Goal: Communication & Community: Ask a question

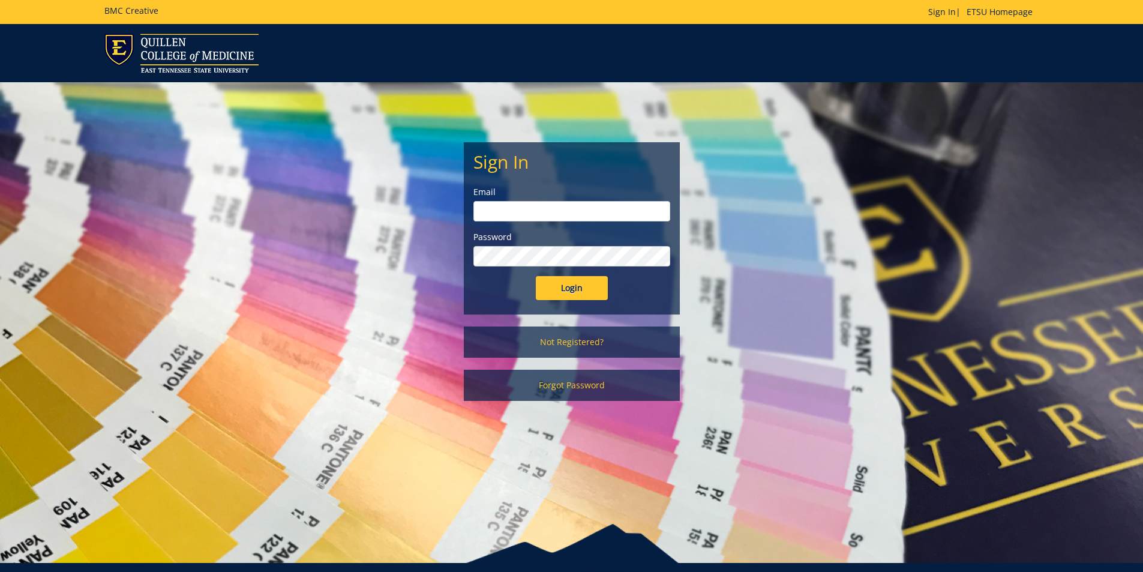
type input "[EMAIL_ADDRESS][DOMAIN_NAME]"
click at [561, 287] on input "Login" at bounding box center [572, 288] width 72 height 24
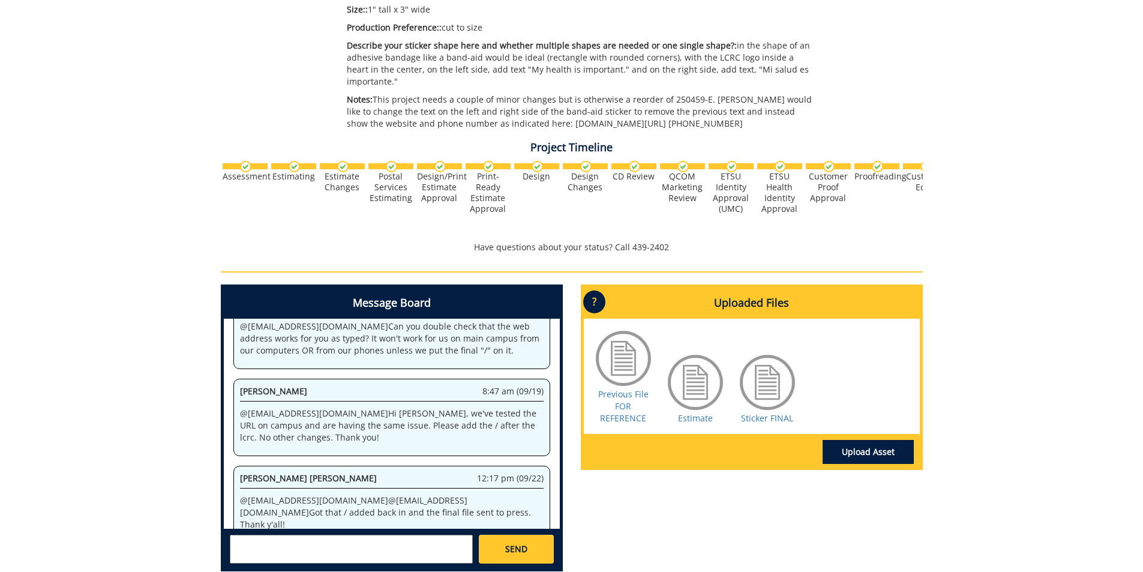
scroll to position [300, 0]
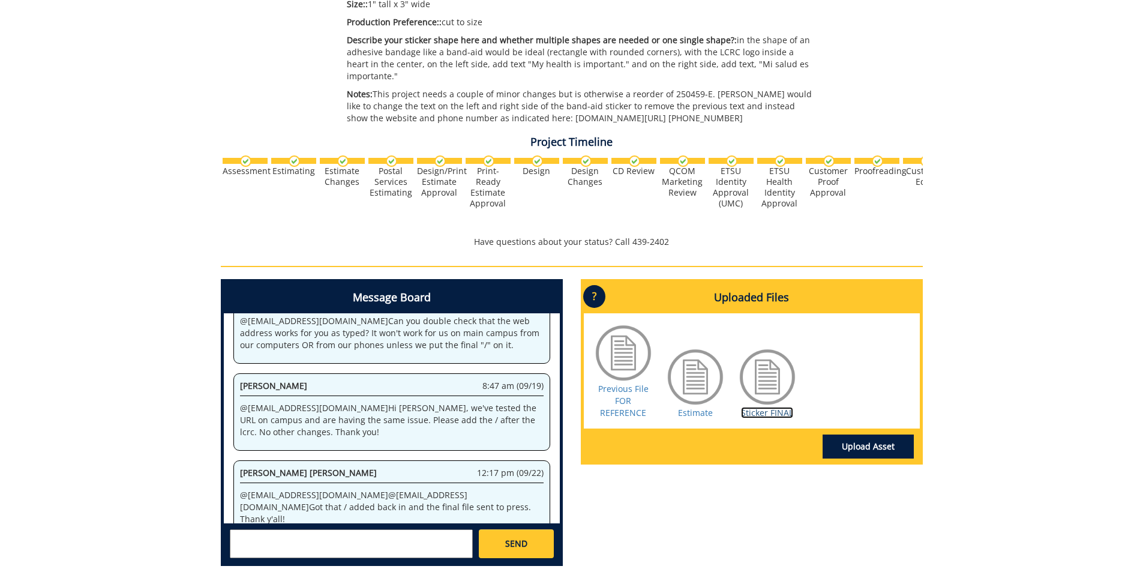
click at [757, 407] on link "Sticker FINAL" at bounding box center [767, 412] width 52 height 11
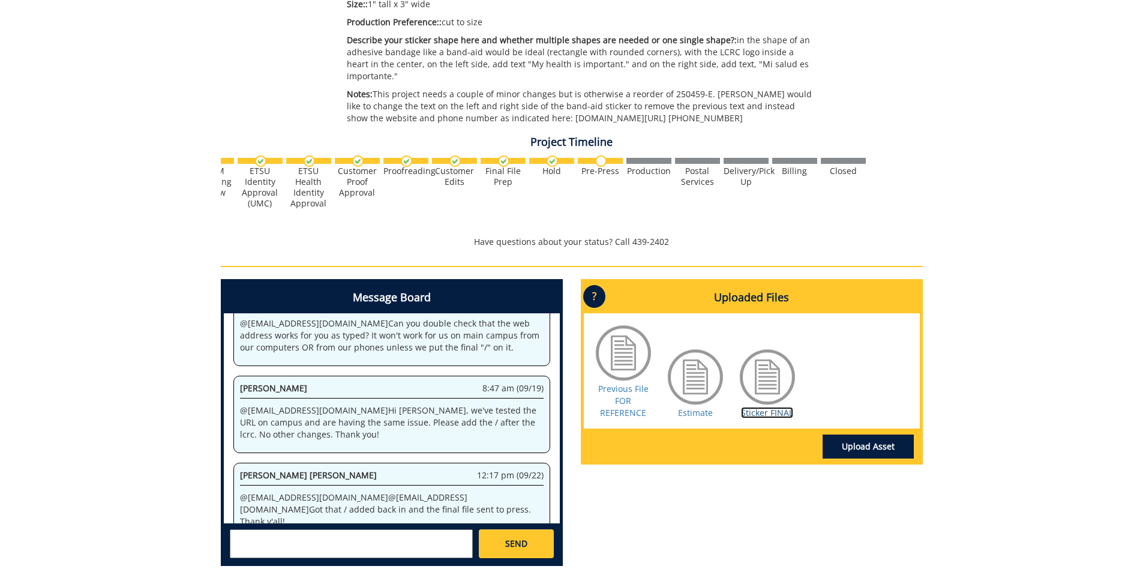
scroll to position [471, 0]
click at [751, 407] on link "Sticker FINAL" at bounding box center [767, 412] width 52 height 11
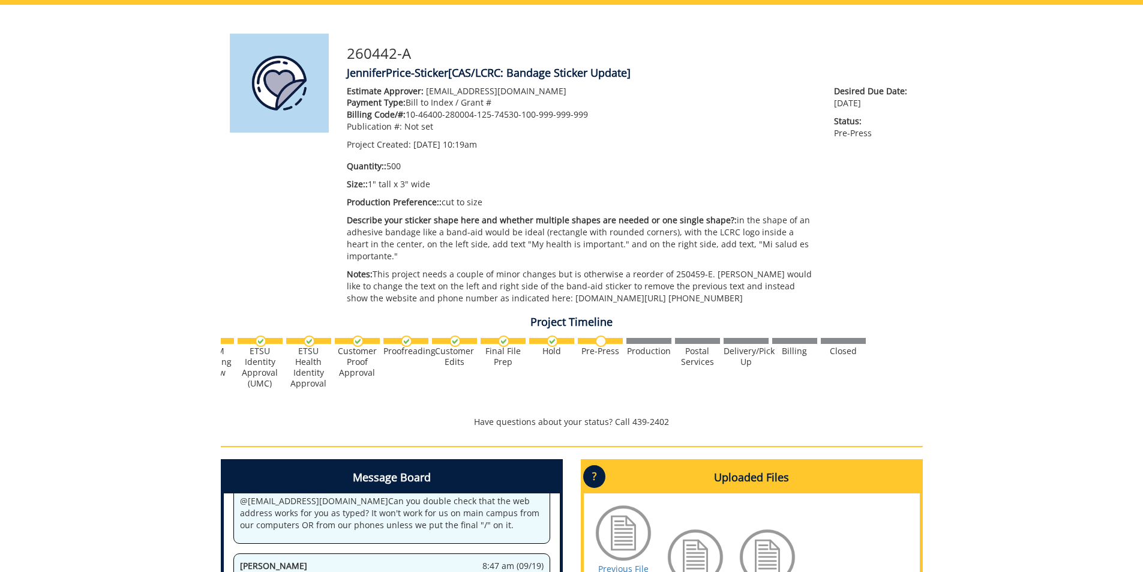
scroll to position [0, 0]
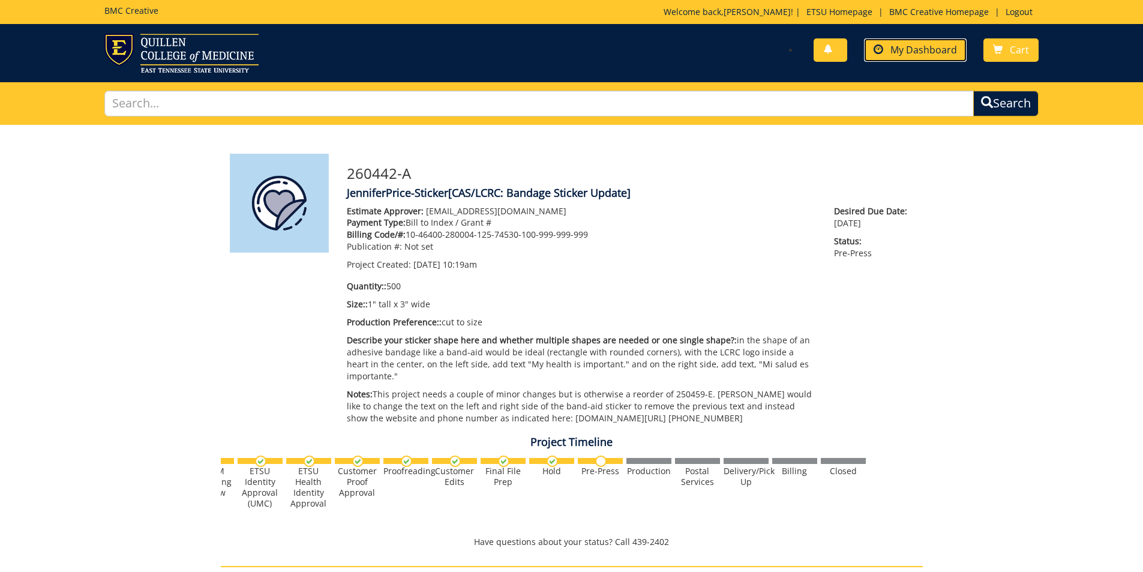
click at [912, 52] on span "My Dashboard" at bounding box center [923, 49] width 67 height 13
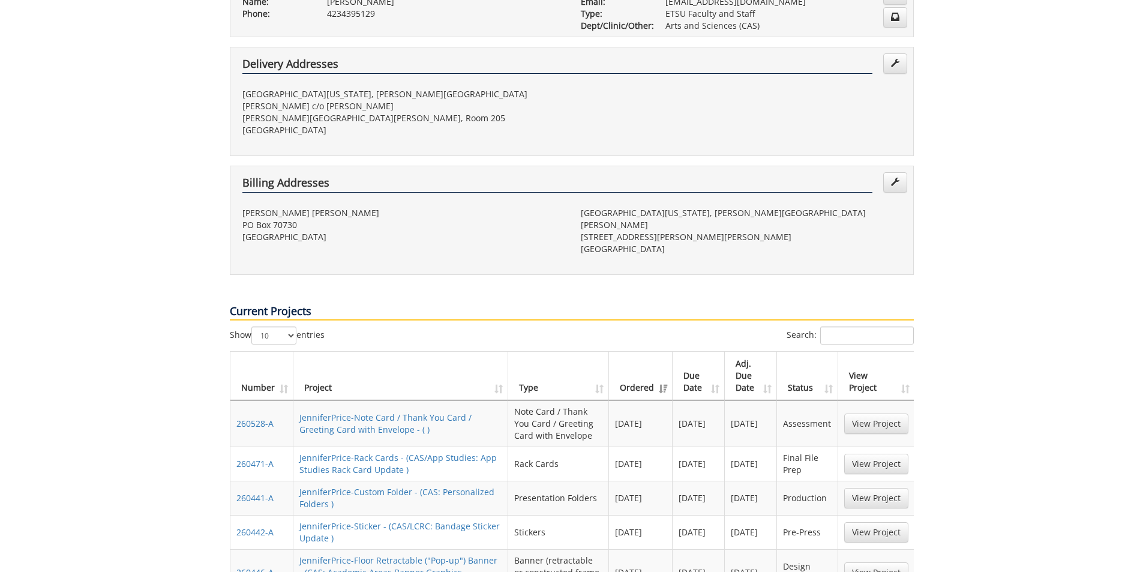
scroll to position [300, 0]
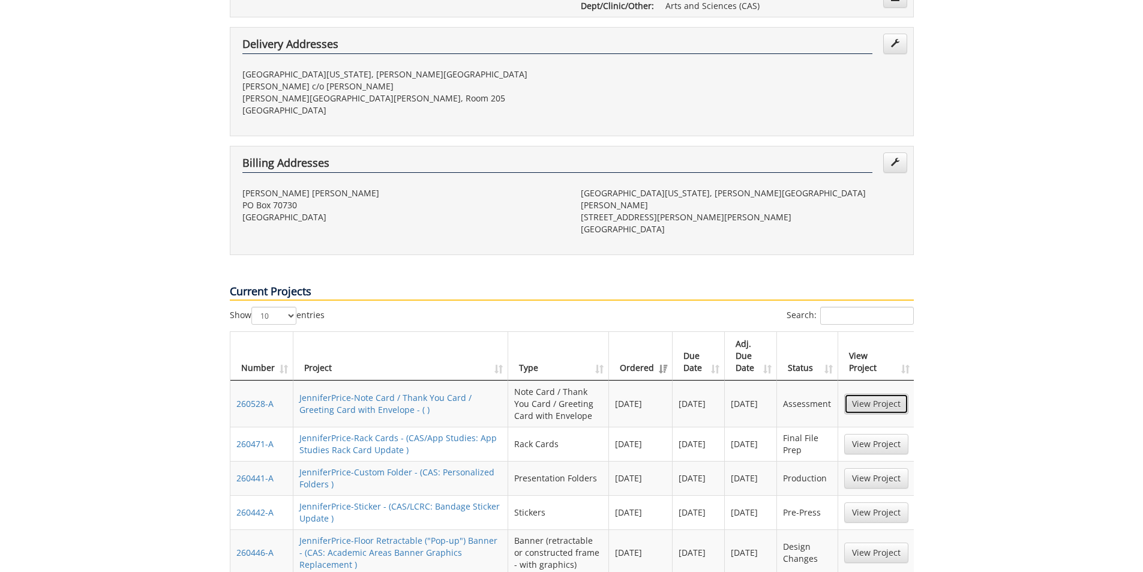
click at [861, 393] on link "View Project" at bounding box center [876, 403] width 64 height 20
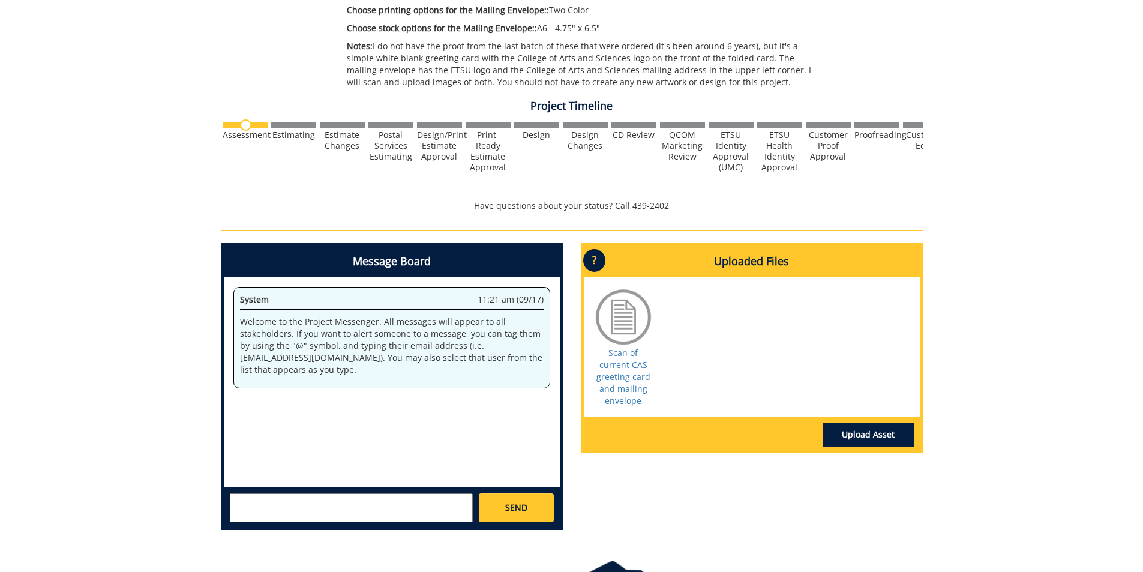
scroll to position [480, 0]
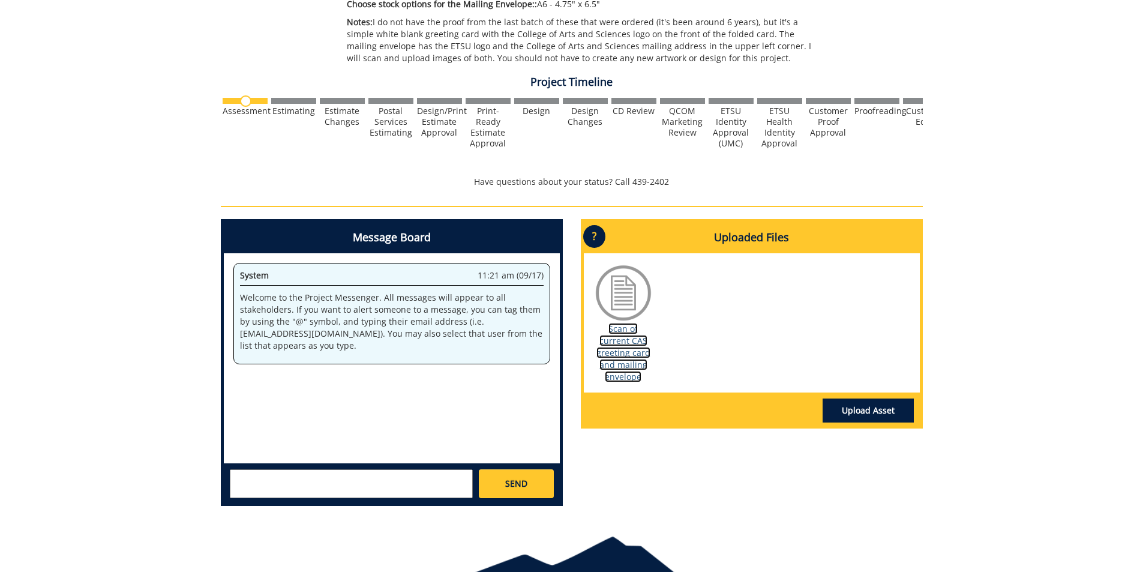
click at [617, 344] on link "Scan of current CAS greeting card and mailing envelope" at bounding box center [623, 352] width 54 height 59
click at [291, 479] on textarea at bounding box center [351, 483] width 243 height 29
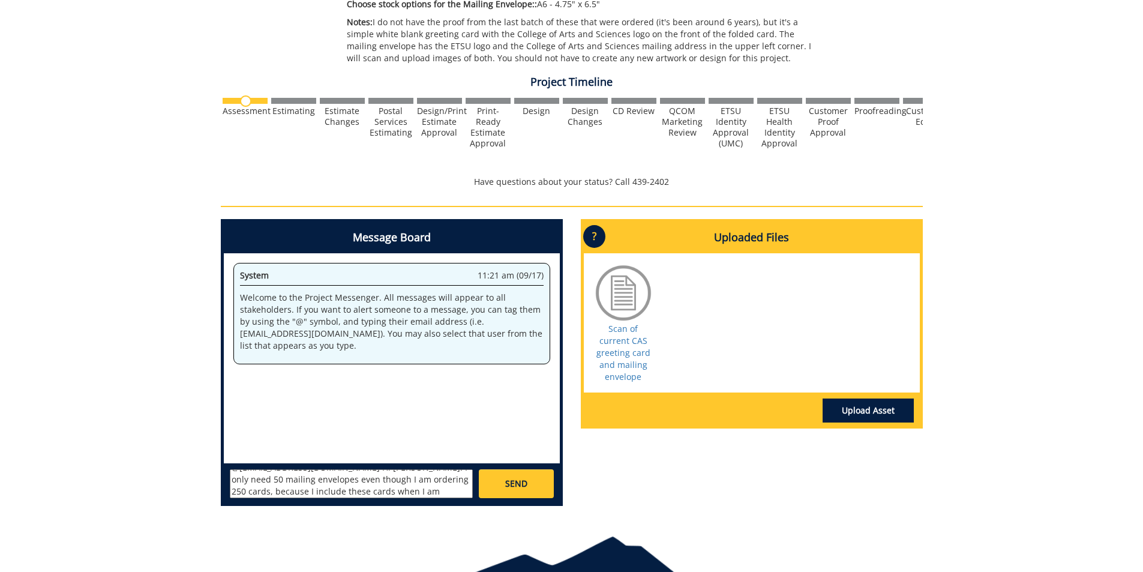
scroll to position [22, 0]
click at [276, 488] on textarea "@fair@mail.etsu.edu Hi Jill. I only need 50 mailing envelopes even though I am …" at bounding box center [351, 483] width 243 height 29
type textarea "@fair@mail.etsu.edu Hi Jill. I only need 50 mailing envelopes even though I am …"
click at [513, 477] on link "SEND" at bounding box center [516, 483] width 74 height 29
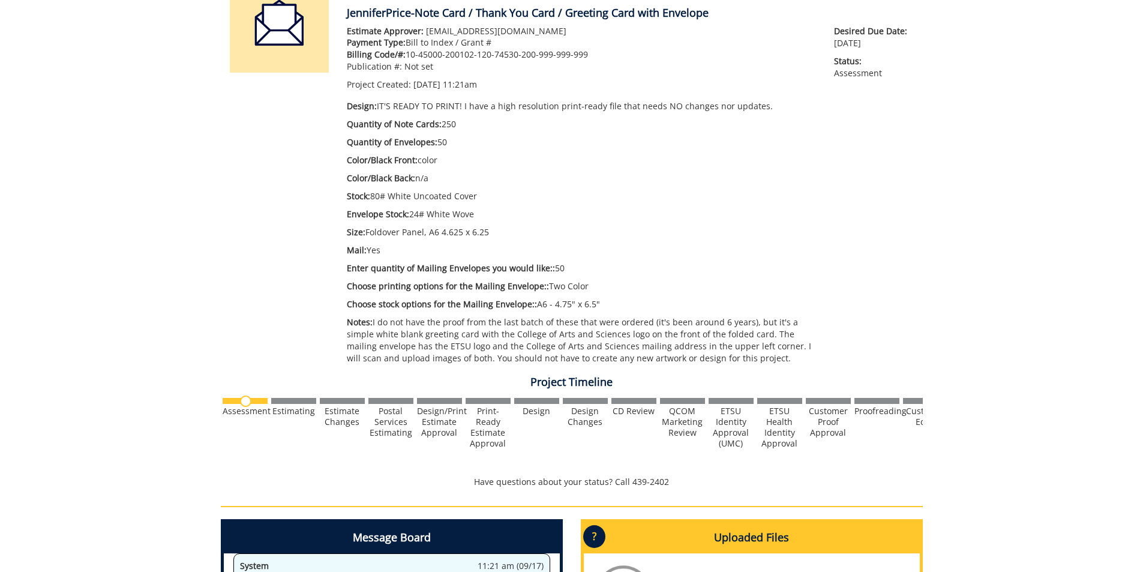
scroll to position [0, 0]
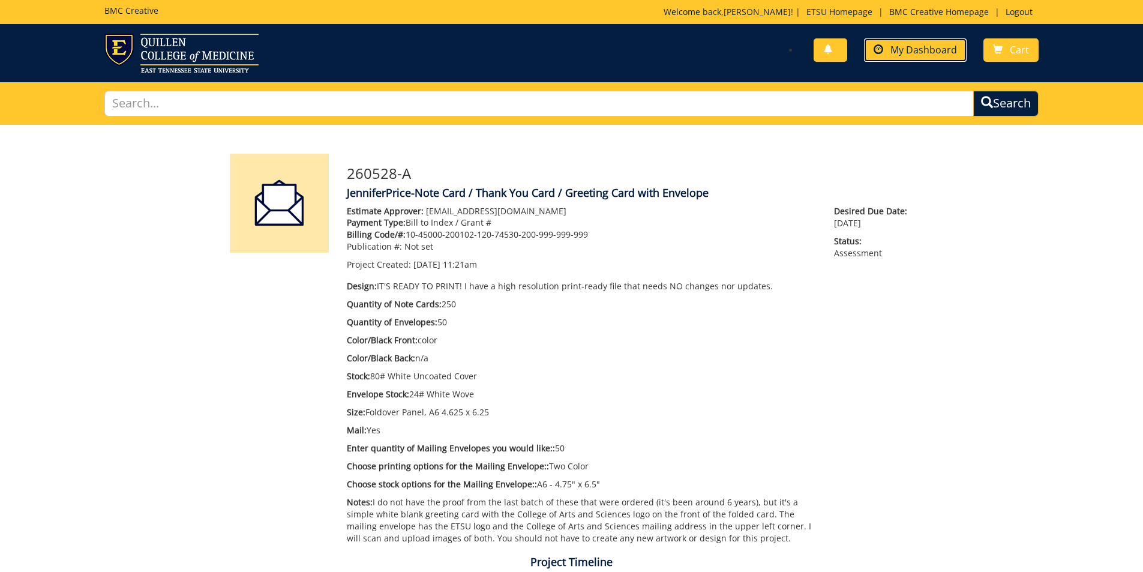
click at [896, 53] on span "My Dashboard" at bounding box center [923, 49] width 67 height 13
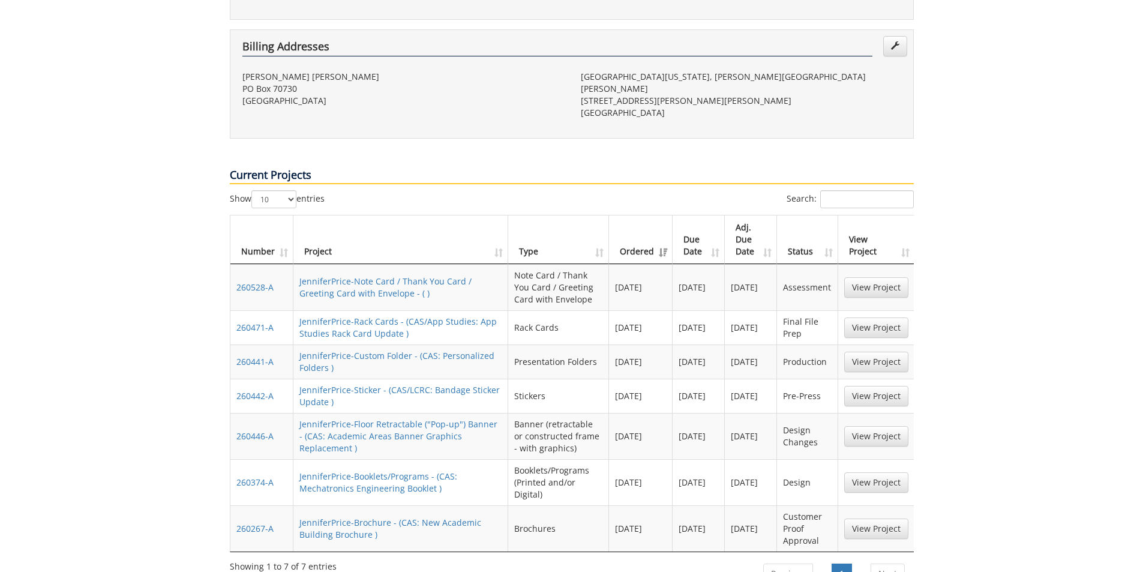
scroll to position [420, 0]
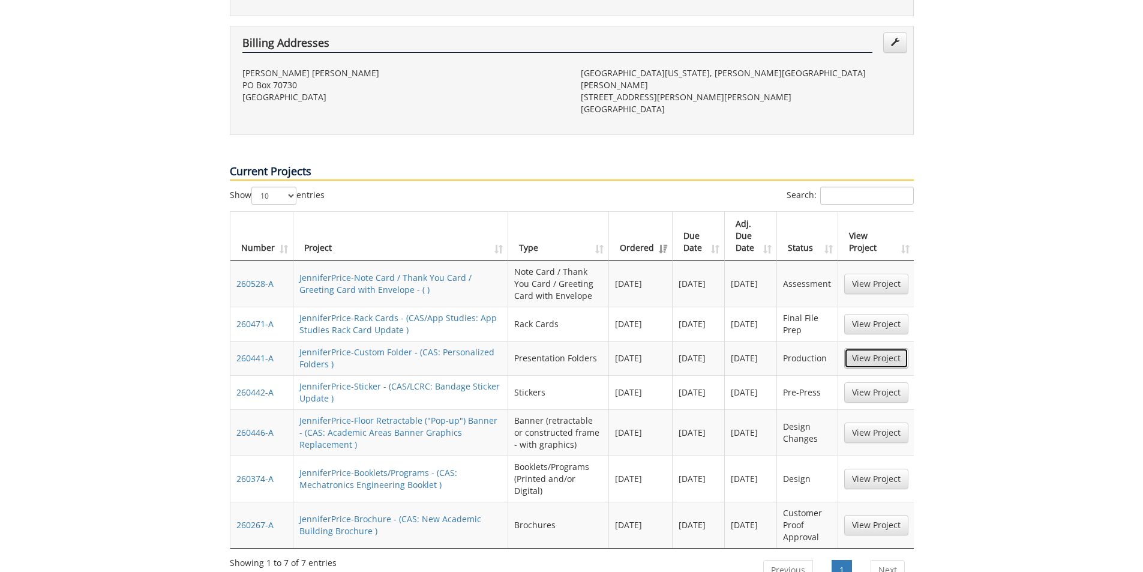
click at [895, 348] on link "View Project" at bounding box center [876, 358] width 64 height 20
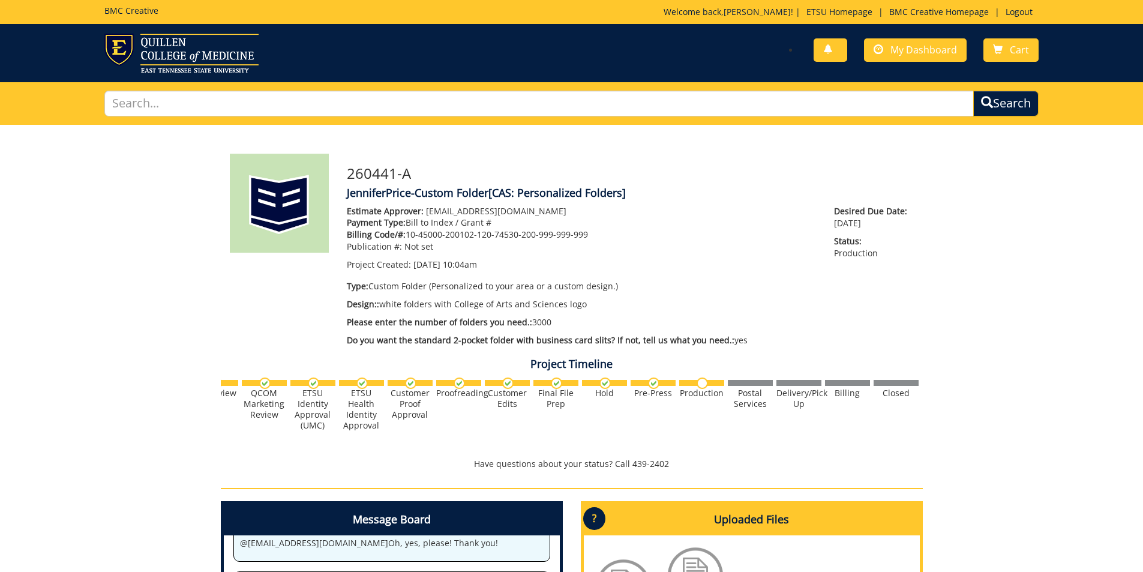
scroll to position [0, 471]
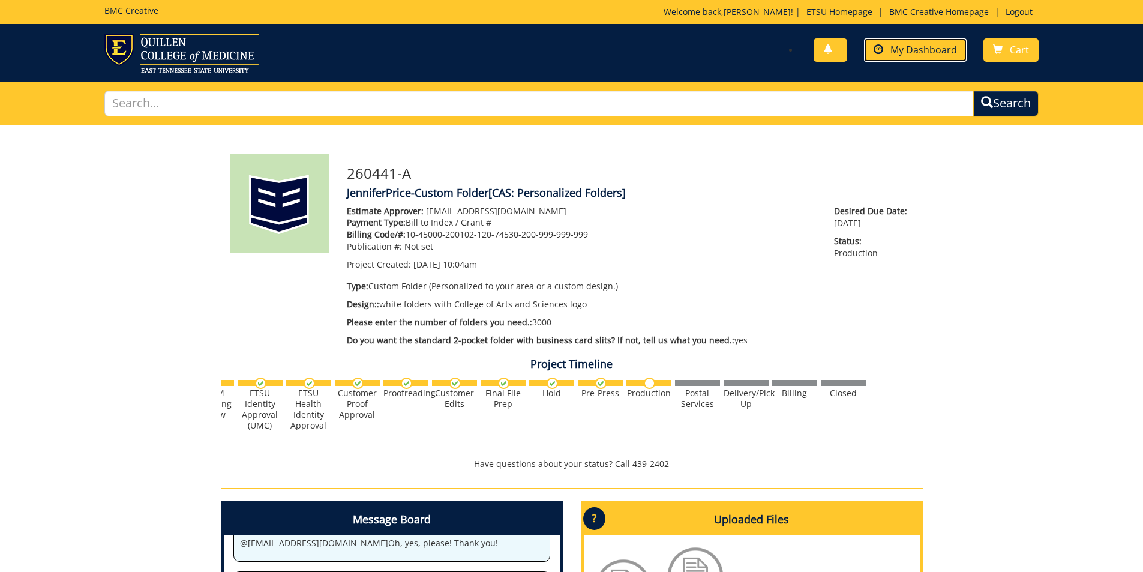
click at [888, 50] on link "My Dashboard" at bounding box center [915, 49] width 103 height 23
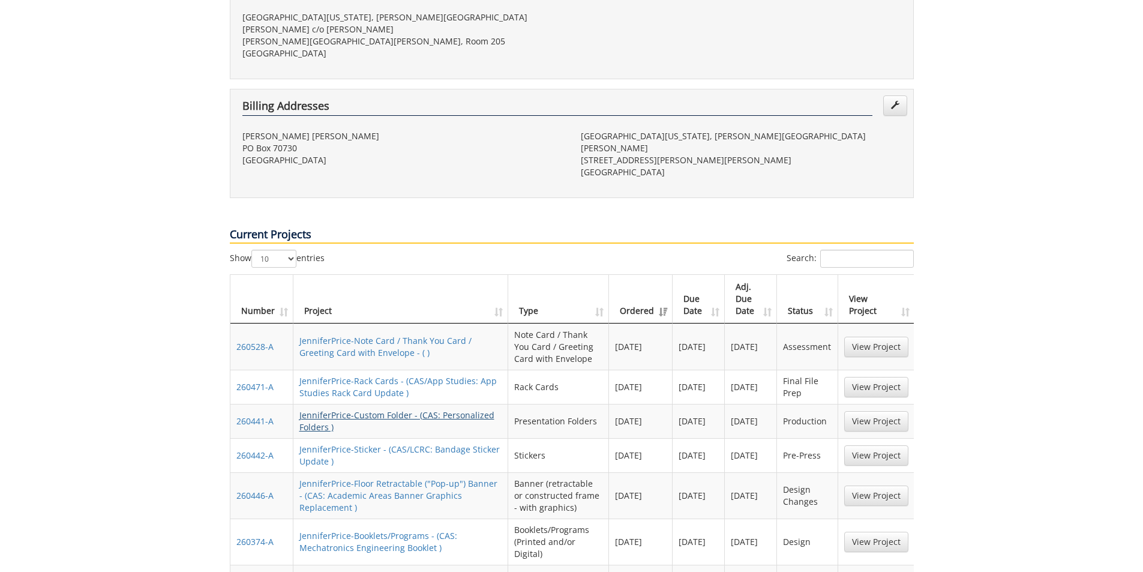
scroll to position [360, 0]
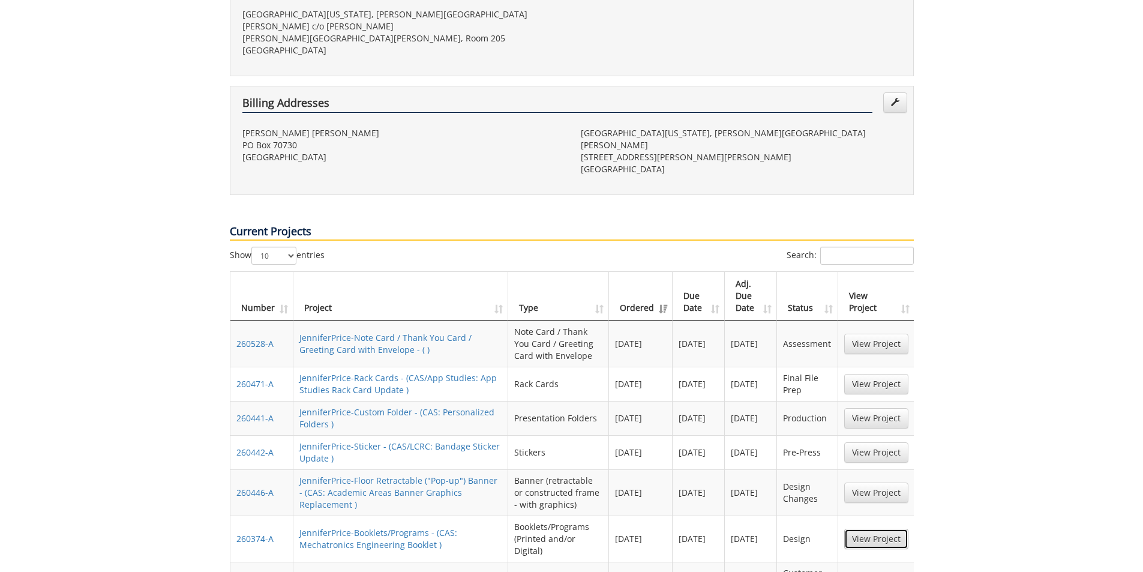
click at [879, 528] on link "View Project" at bounding box center [876, 538] width 64 height 20
